Goal: Ask a question

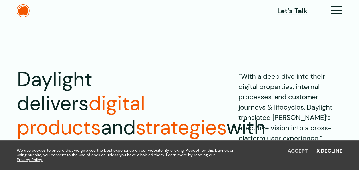
click at [297, 151] on button "Accept" at bounding box center [297, 151] width 21 height 6
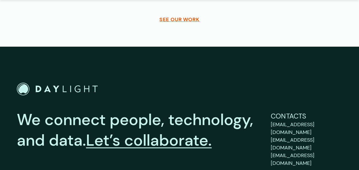
scroll to position [2120, 0]
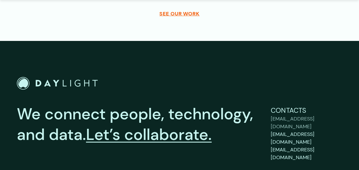
click at [295, 115] on span "[EMAIL_ADDRESS][DOMAIN_NAME]" at bounding box center [293, 122] width 44 height 15
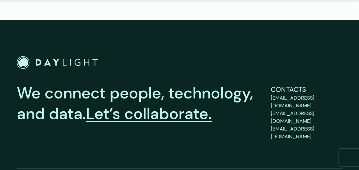
scroll to position [358, 0]
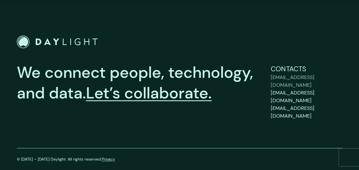
click at [294, 76] on span "[EMAIL_ADDRESS][DOMAIN_NAME]" at bounding box center [293, 81] width 44 height 15
